Goal: Task Accomplishment & Management: Complete application form

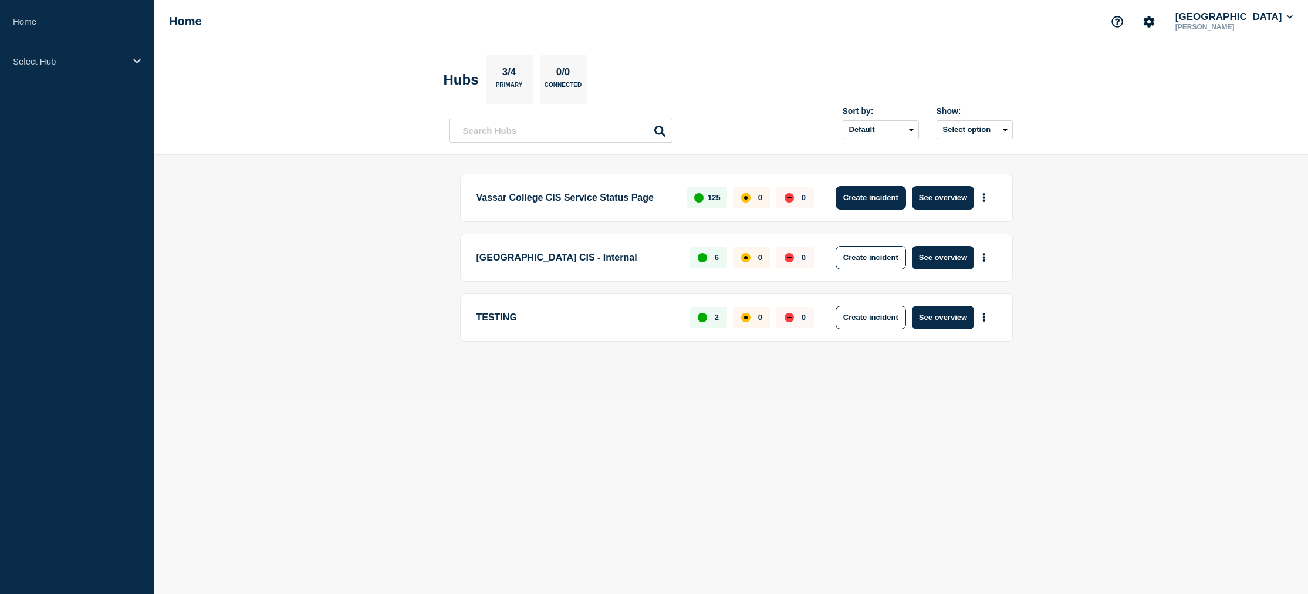
click at [888, 199] on button "Create incident" at bounding box center [871, 197] width 70 height 23
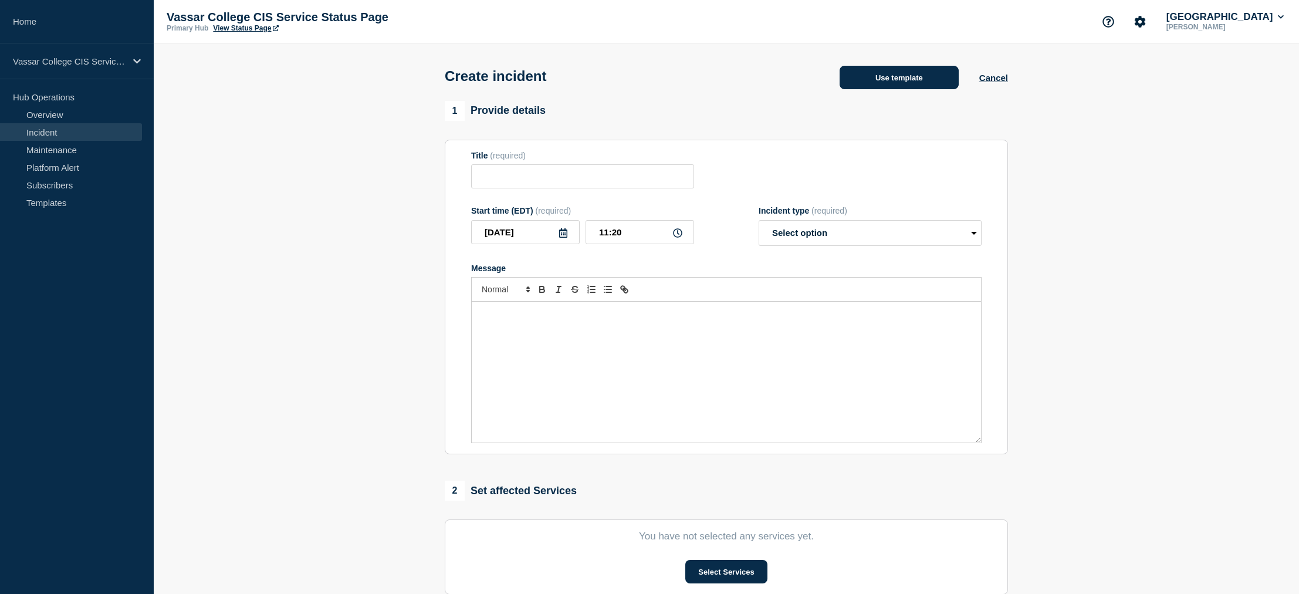
click at [900, 85] on button "Use template" at bounding box center [899, 77] width 119 height 23
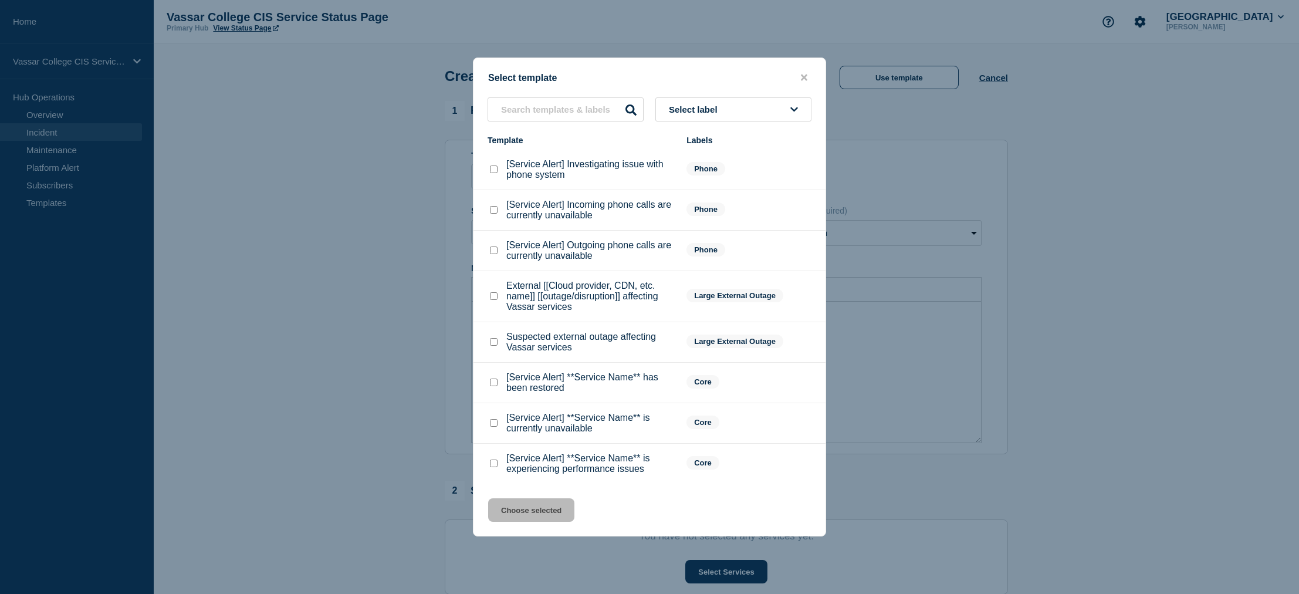
click at [494, 427] on checkbox"] "[Service Alert] **Service Name** is currently unavailable checkbox" at bounding box center [494, 423] width 8 height 8
checkbox checkbox"] "true"
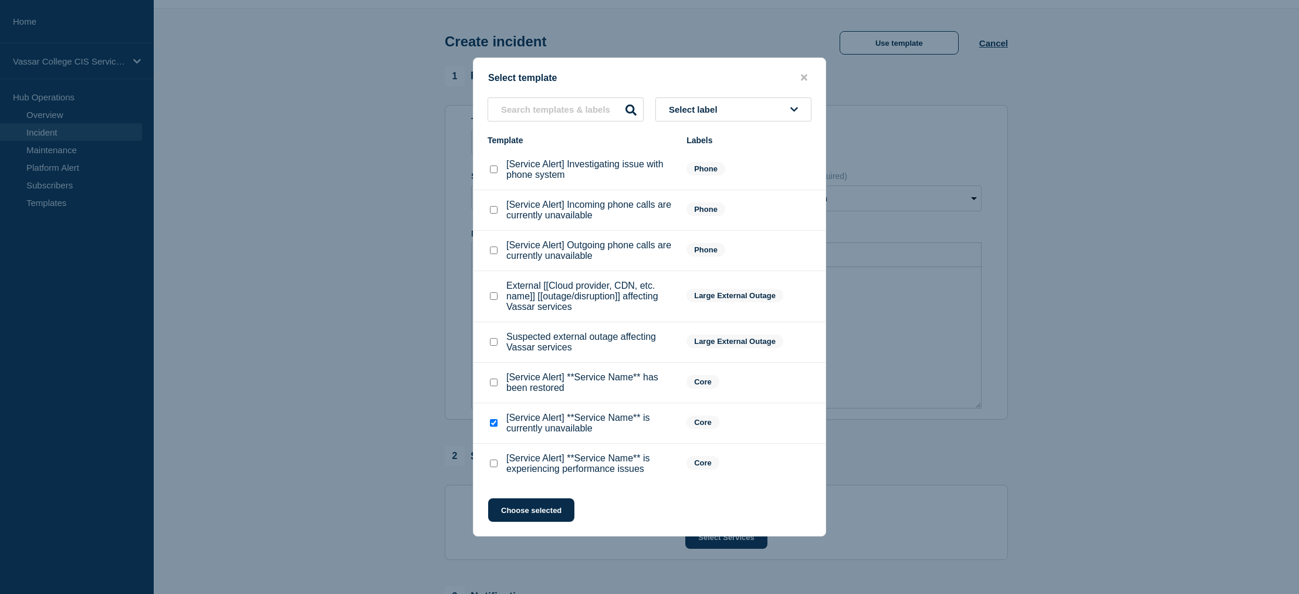
scroll to position [33, 0]
click at [545, 522] on button "Choose selected" at bounding box center [531, 509] width 86 height 23
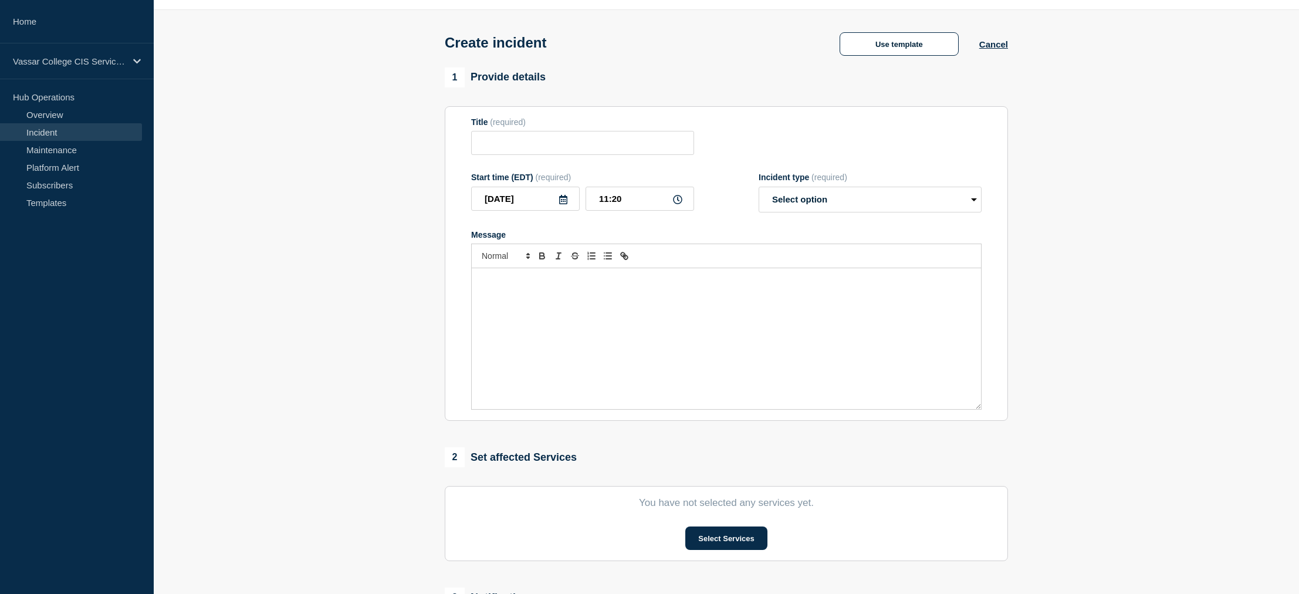
type input "[Service Alert] **Service Name** is currently unavailable"
select select "identified"
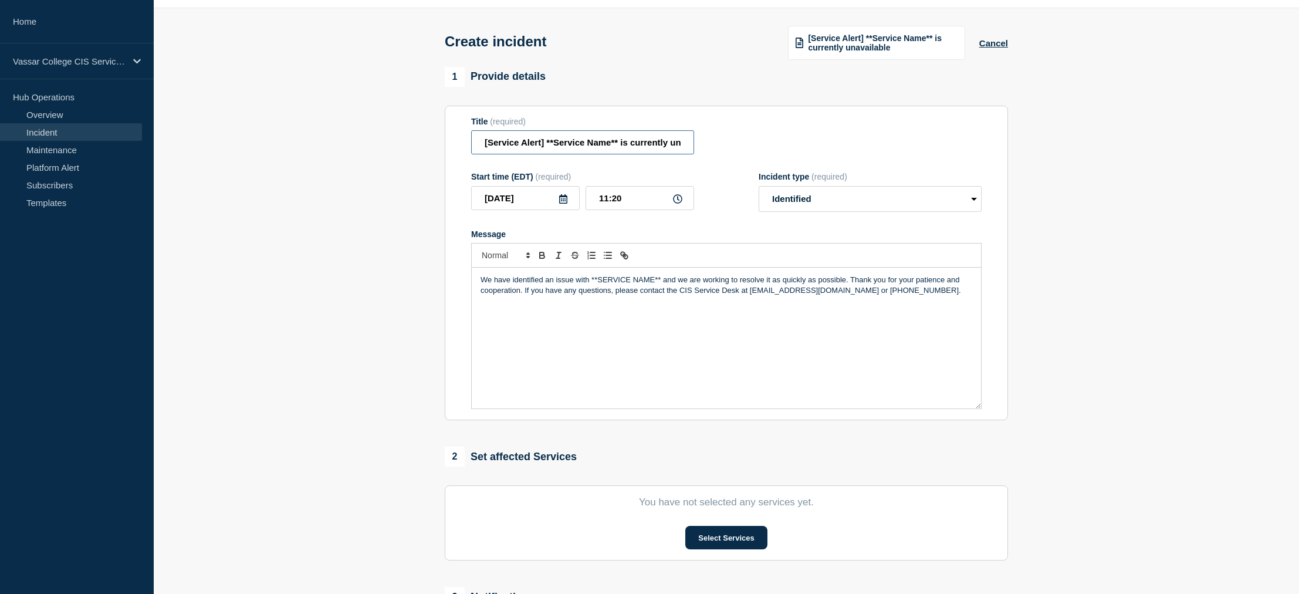
drag, startPoint x: 543, startPoint y: 148, endPoint x: 471, endPoint y: 144, distance: 72.3
click at [471, 144] on input "[Service Alert] **Service Name** is currently unavailable" at bounding box center [582, 142] width 223 height 24
type input "JobX is currently unavailable"
drag, startPoint x: 592, startPoint y: 291, endPoint x: 660, endPoint y: 289, distance: 68.1
click at [660, 289] on p "We have identified an issue with **SERVICE NAME** and we are working to resolve…" at bounding box center [727, 286] width 492 height 22
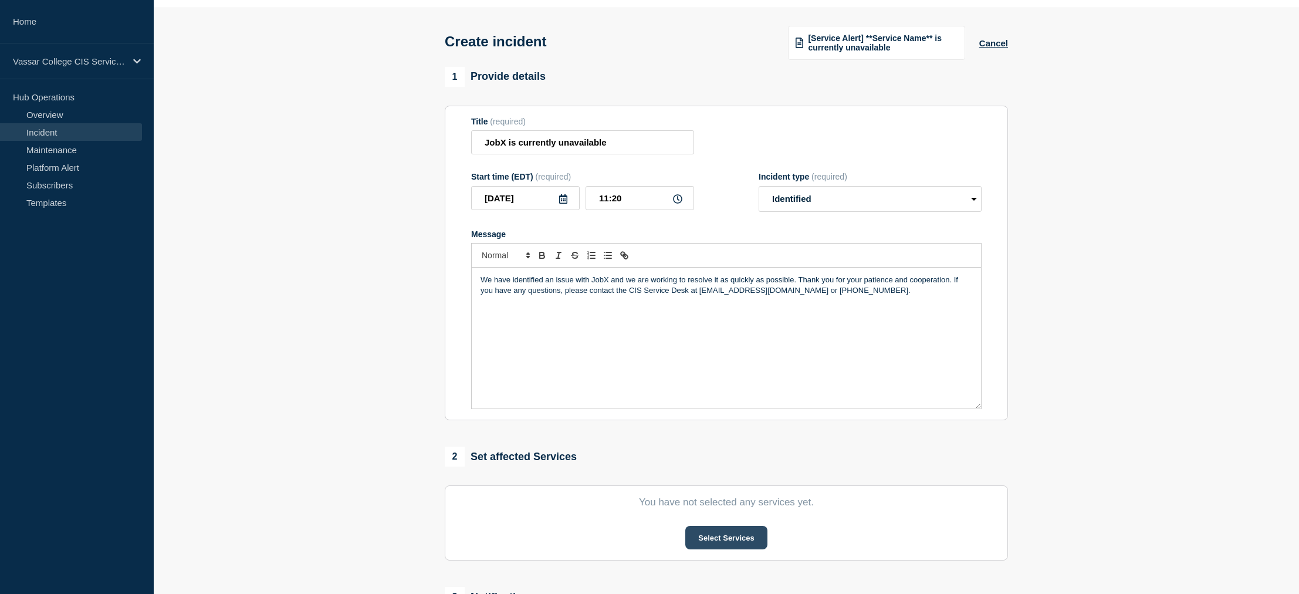
click at [721, 549] on button "Select Services" at bounding box center [726, 537] width 82 height 23
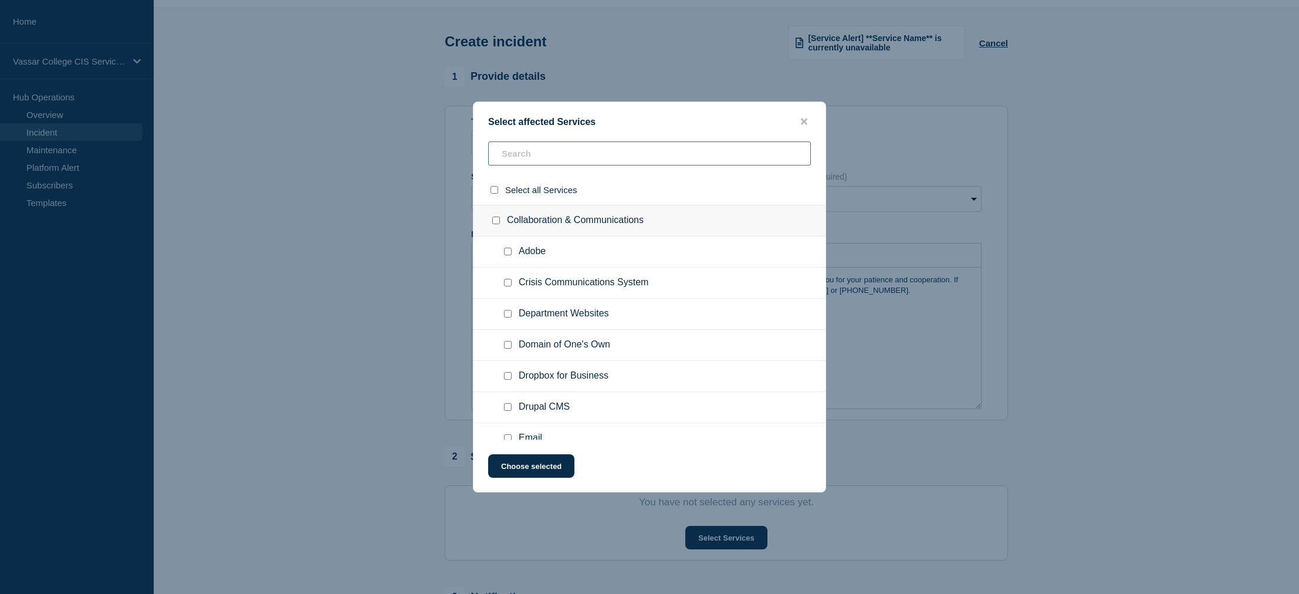
click at [582, 156] on input "text" at bounding box center [649, 153] width 323 height 24
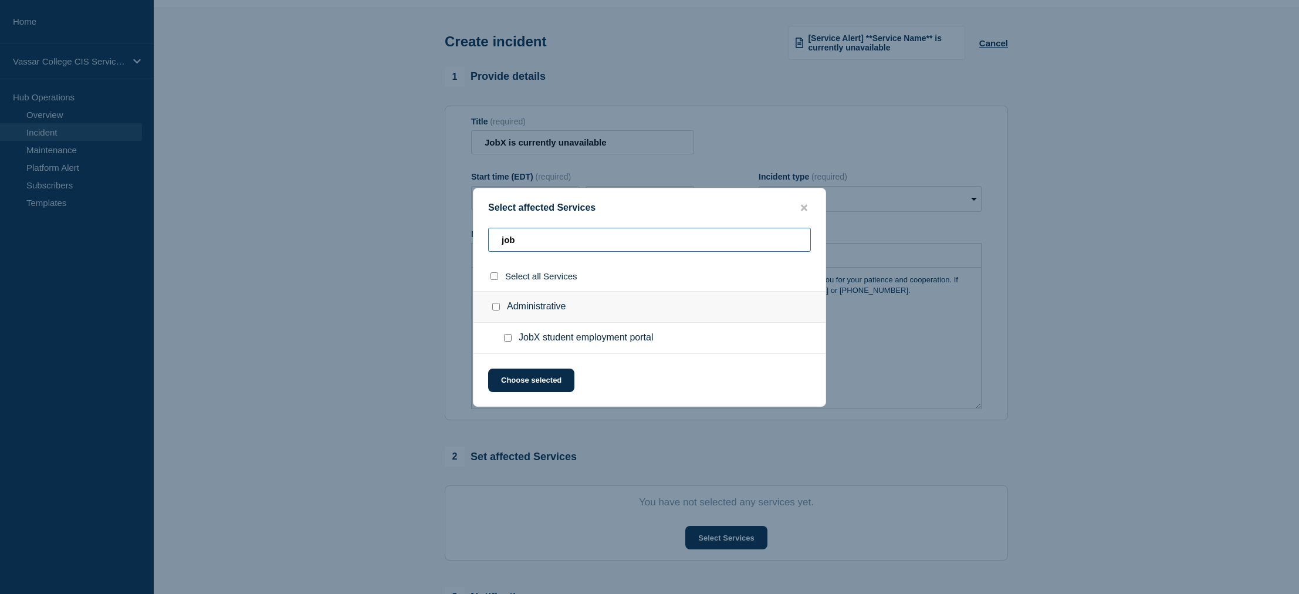
type input "job"
click at [508, 338] on input "JobX student employment portal checkbox" at bounding box center [508, 338] width 8 height 8
checkbox input "true"
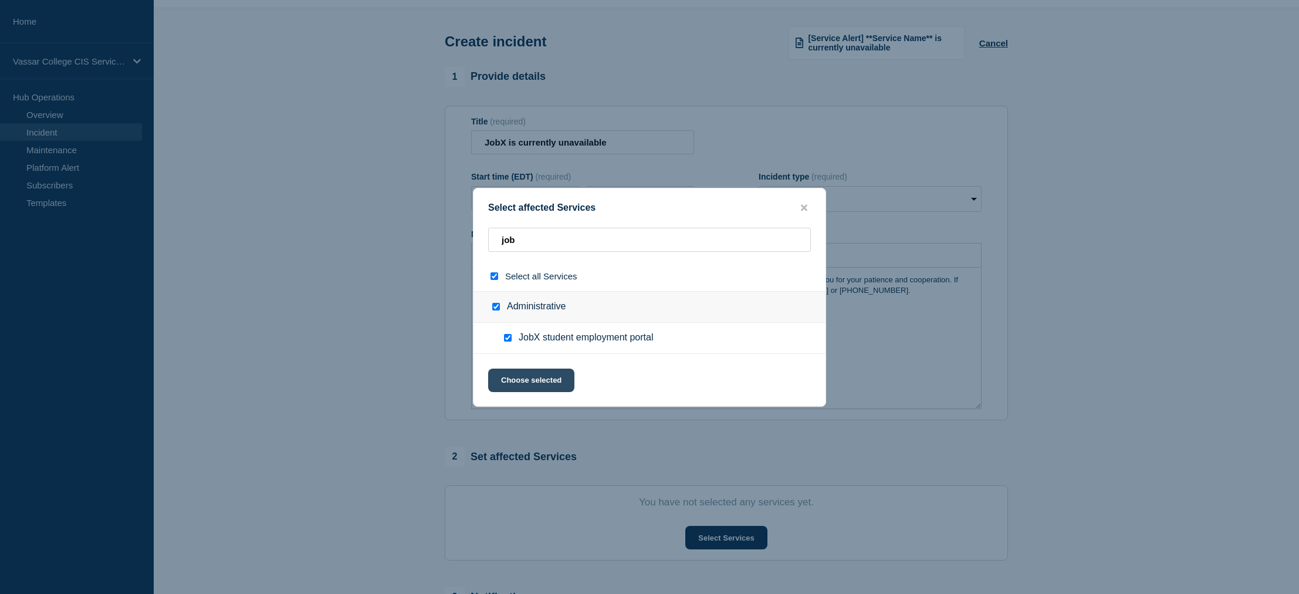
click at [526, 384] on button "Choose selected" at bounding box center [531, 380] width 86 height 23
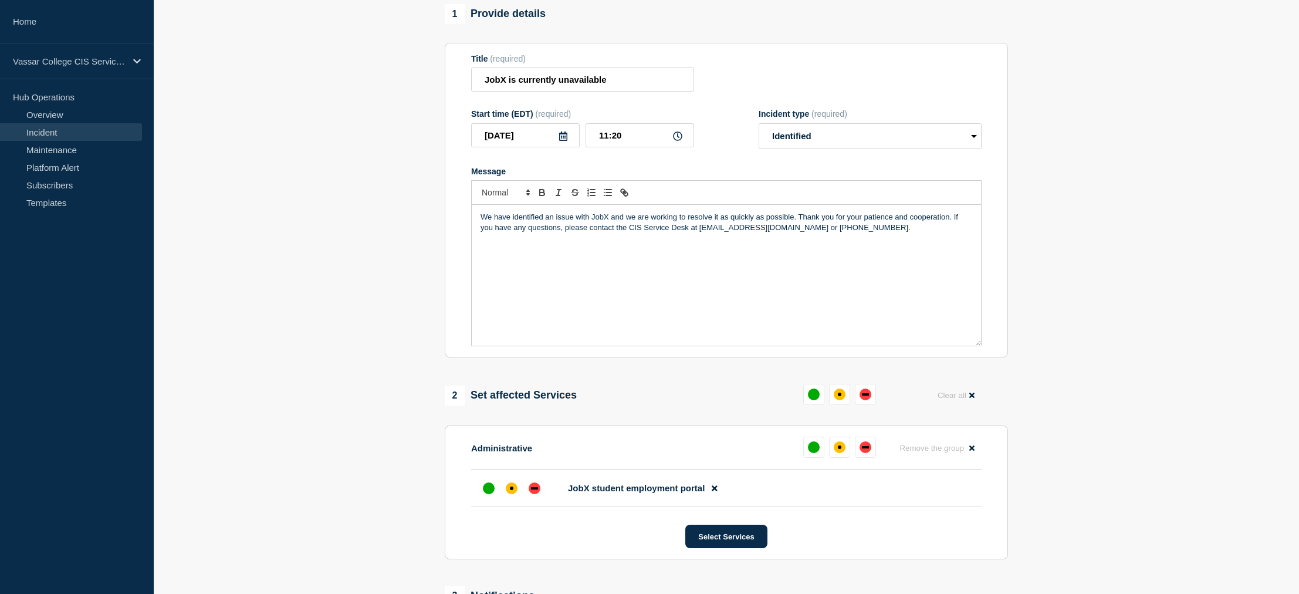
scroll to position [99, 0]
click at [863, 395] on div "down" at bounding box center [865, 394] width 7 height 2
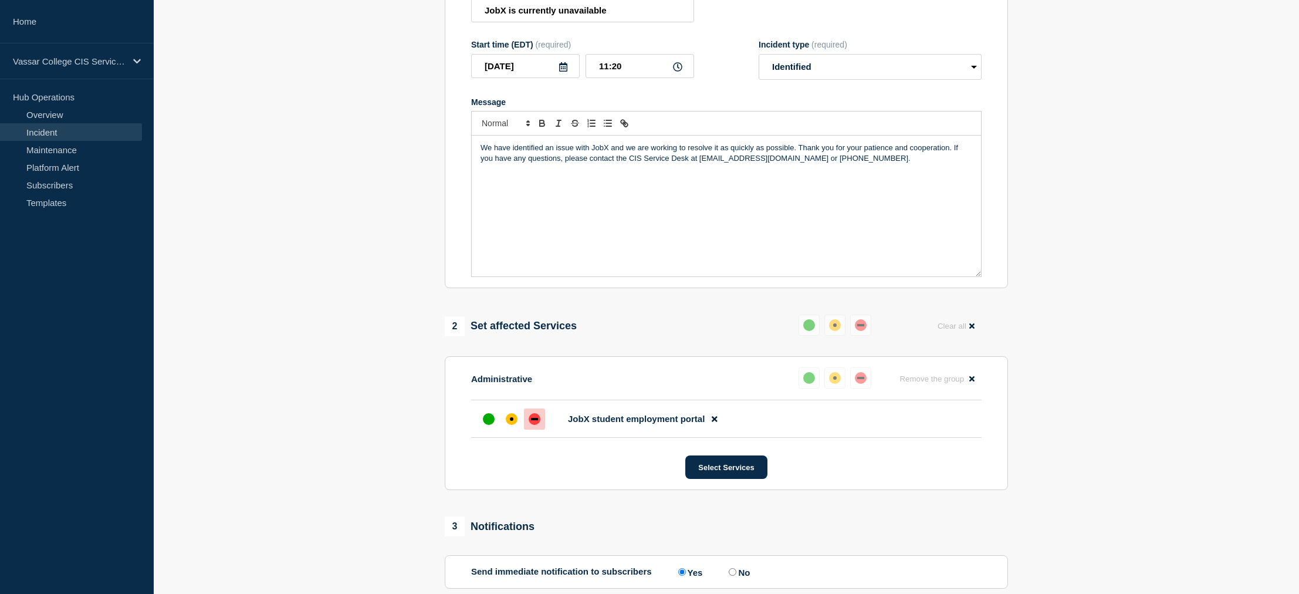
scroll to position [165, 0]
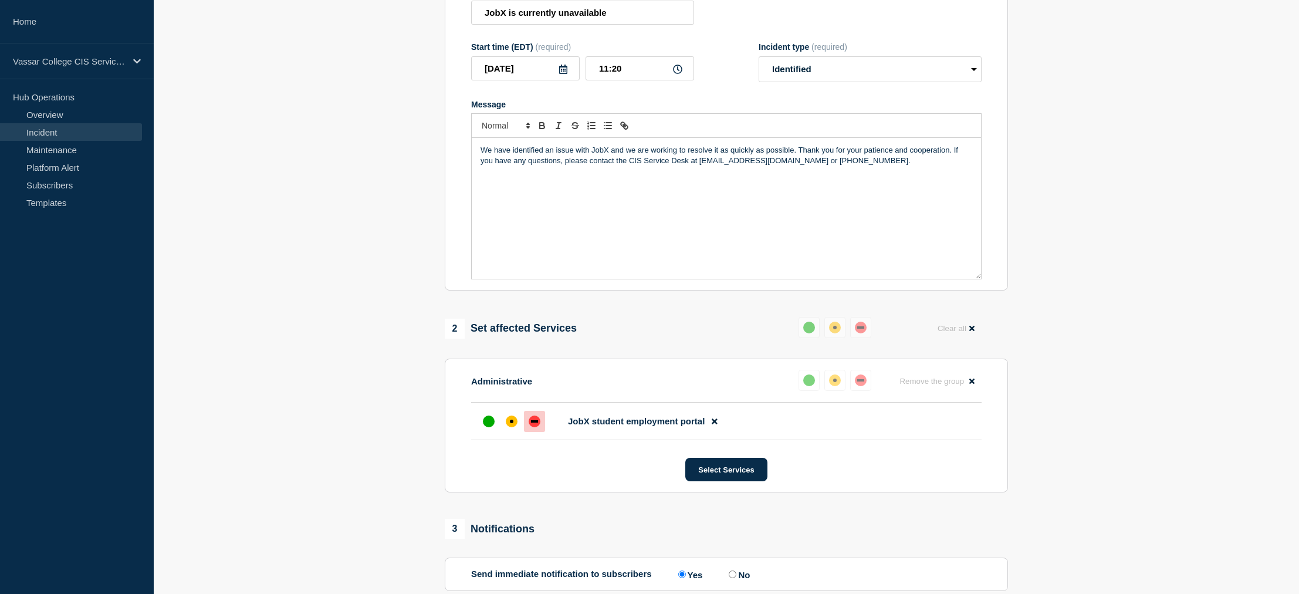
click at [800, 160] on p "We have identified an issue with JobX and we are working to resolve it as quick…" at bounding box center [727, 156] width 492 height 22
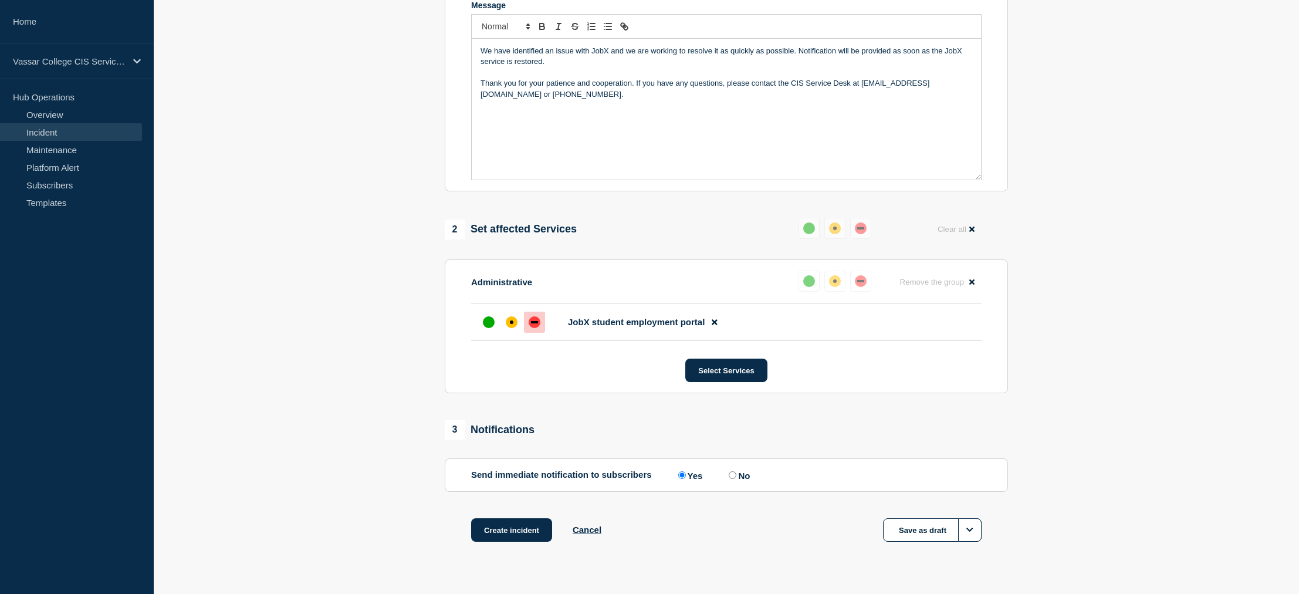
scroll to position [307, 0]
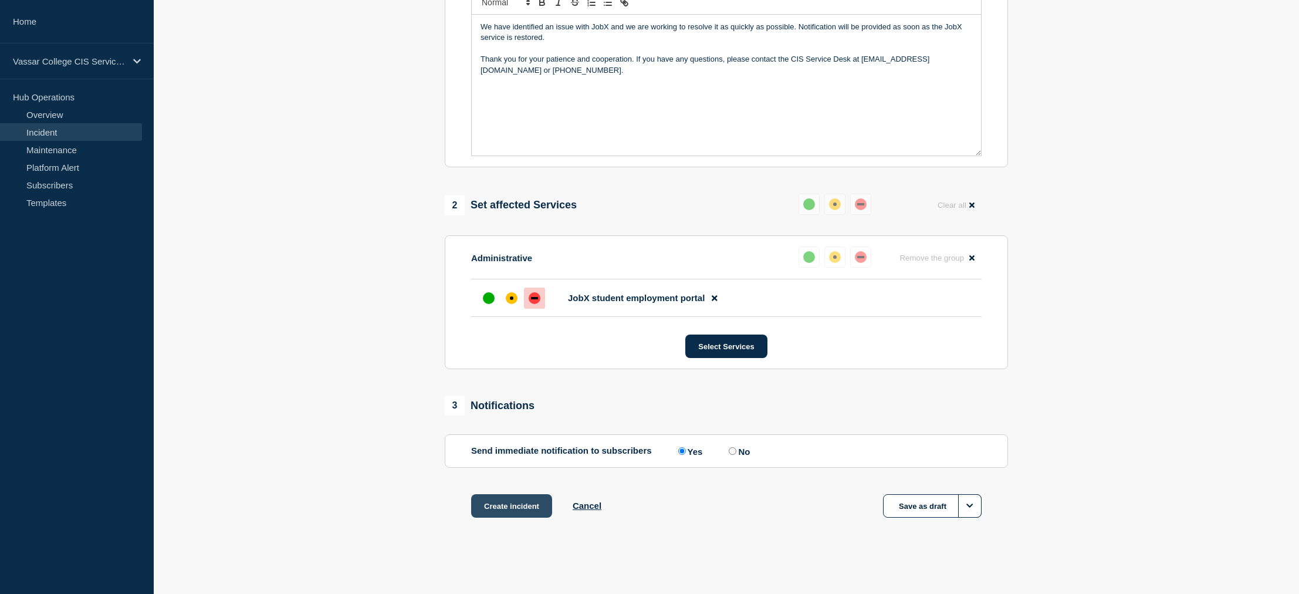
click at [508, 509] on button "Create incident" at bounding box center [511, 505] width 81 height 23
